Goal: Complete application form

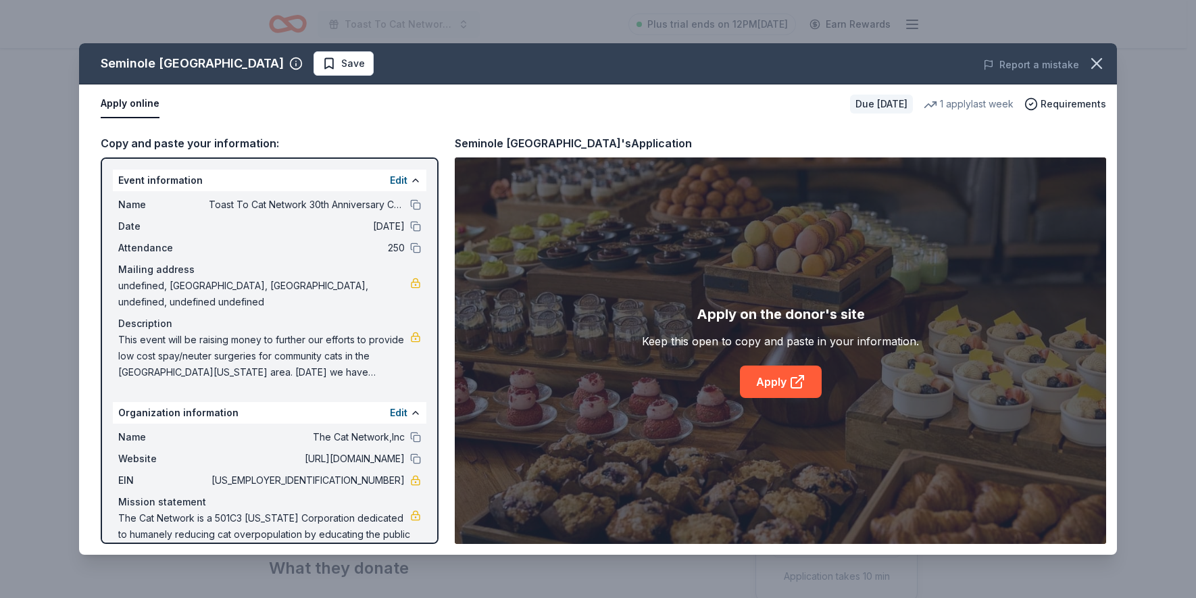
scroll to position [363, 0]
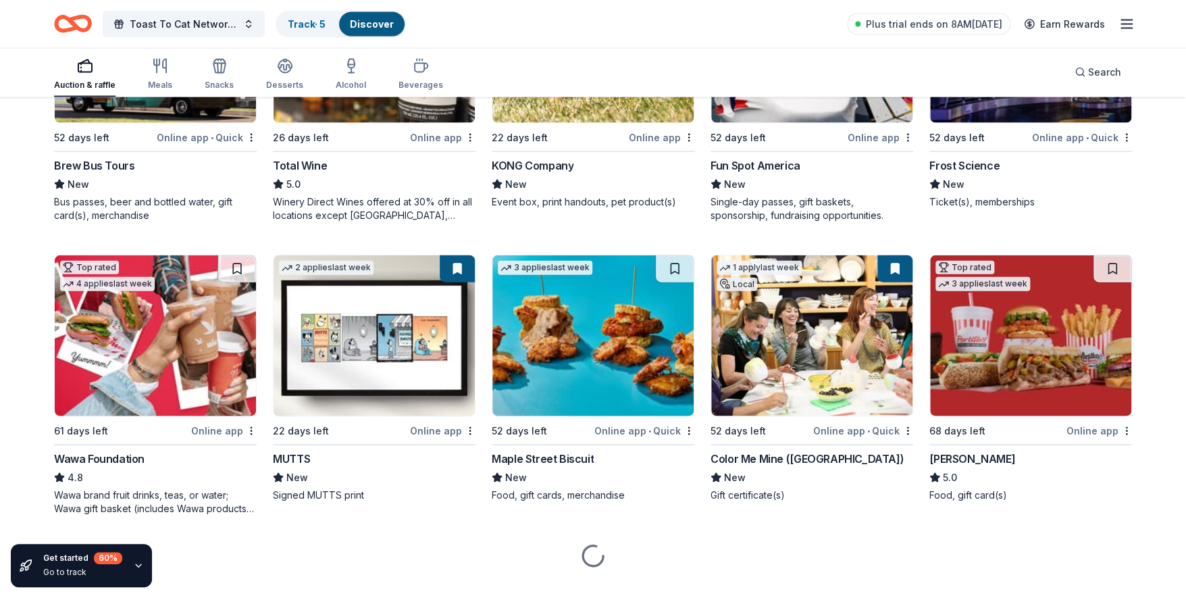
scroll to position [1470, 0]
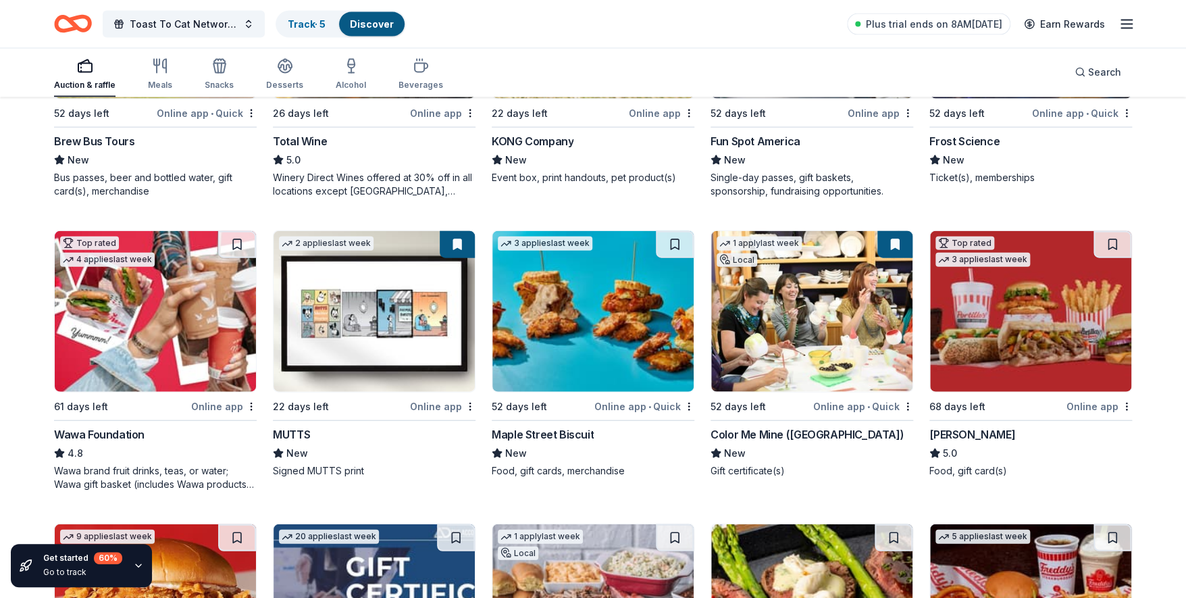
click at [432, 403] on div "Online app" at bounding box center [443, 406] width 66 height 17
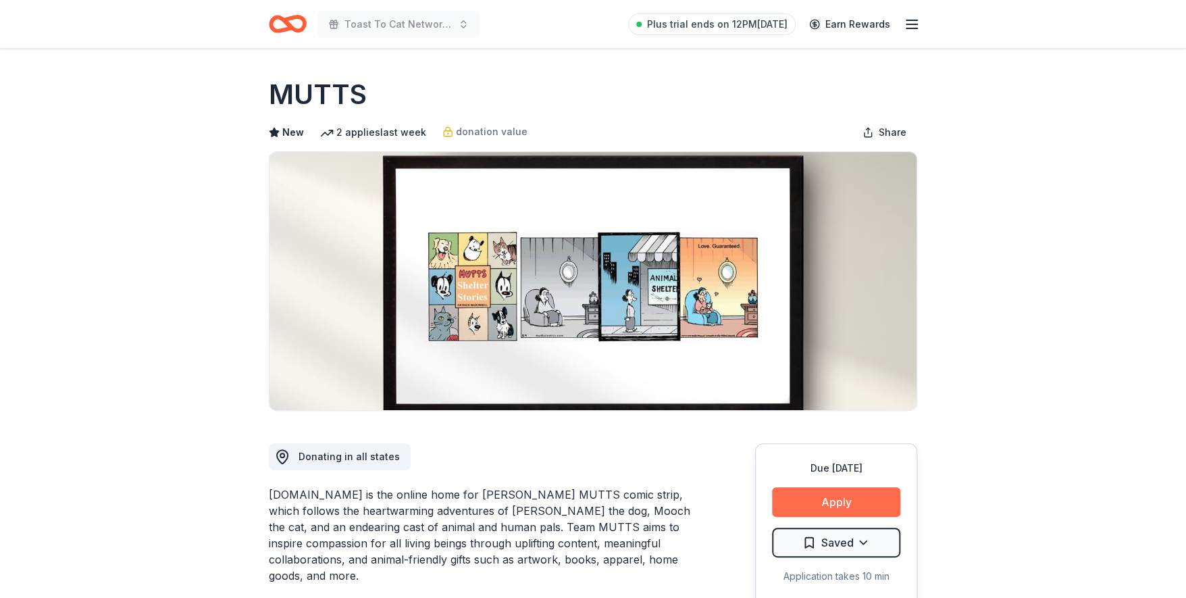
click at [823, 493] on button "Apply" at bounding box center [836, 502] width 128 height 30
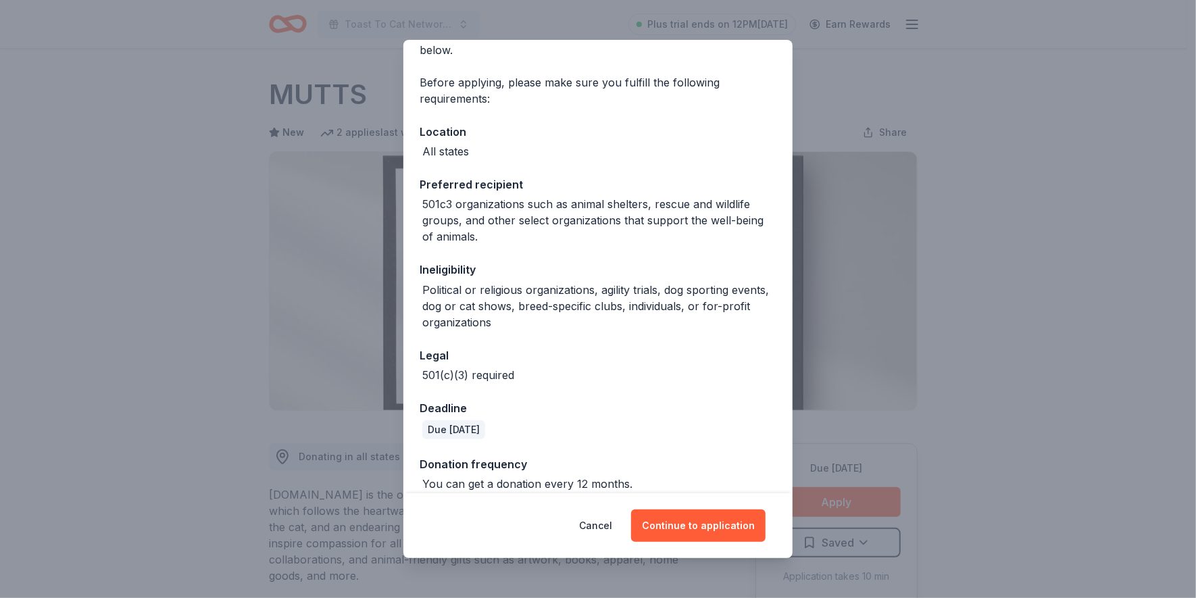
scroll to position [93, 0]
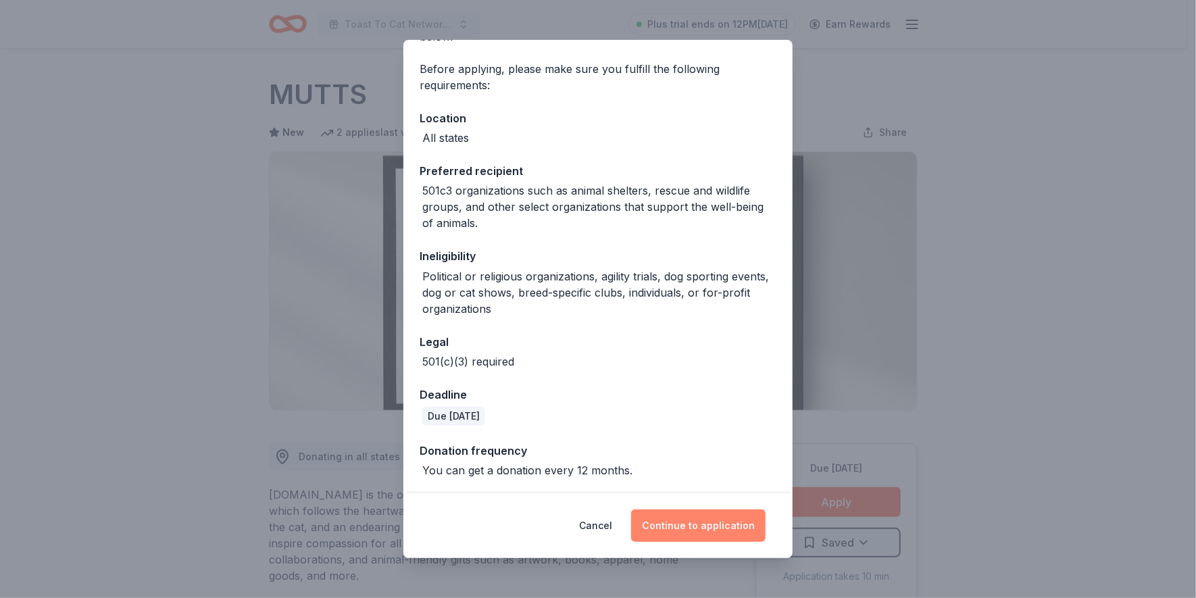
click at [704, 524] on button "Continue to application" at bounding box center [698, 525] width 134 height 32
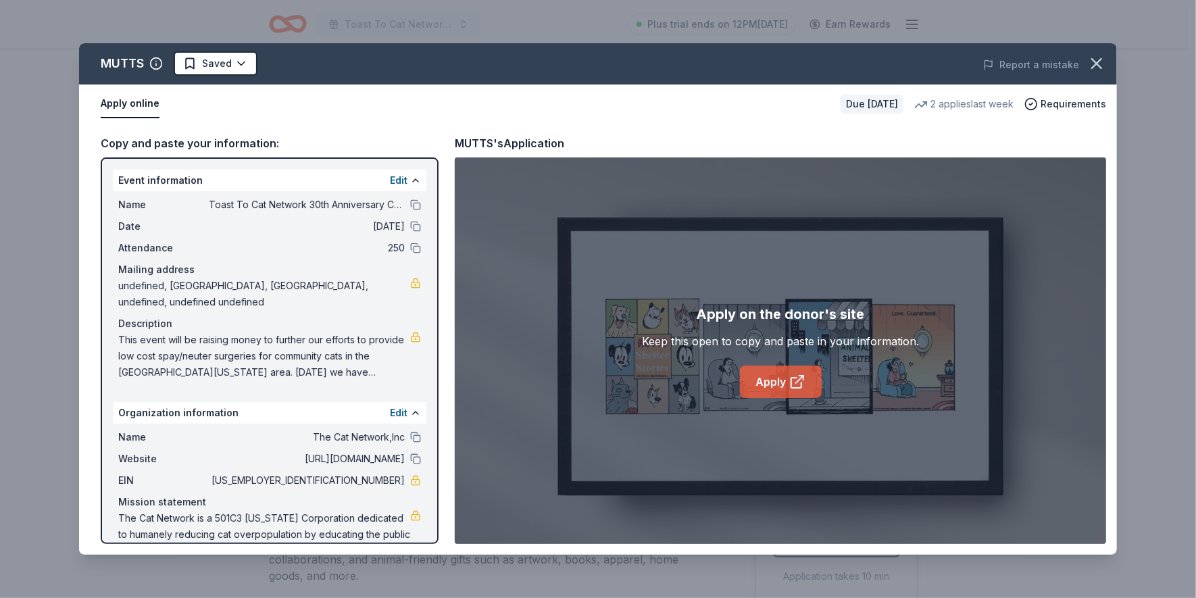
click at [757, 386] on link "Apply" at bounding box center [781, 381] width 82 height 32
